Goal: Transaction & Acquisition: Register for event/course

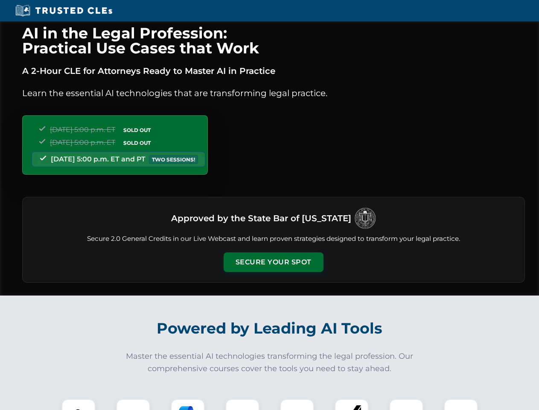
click at [273, 262] on button "Secure Your Spot" at bounding box center [274, 262] width 100 height 20
click at [79, 404] on img at bounding box center [78, 415] width 25 height 25
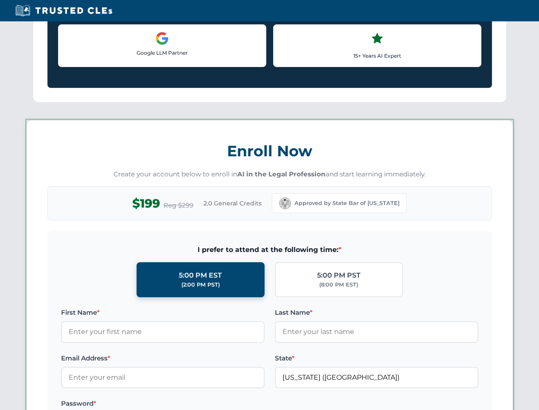
click at [188, 404] on label "Password *" at bounding box center [163, 403] width 204 height 10
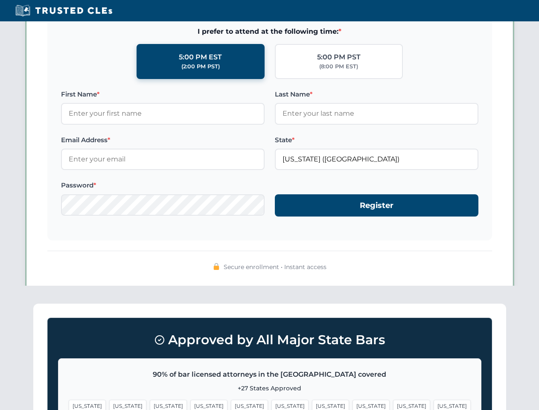
click at [393, 404] on span "[US_STATE]" at bounding box center [411, 406] width 37 height 12
